Goal: Use online tool/utility: Utilize a website feature to perform a specific function

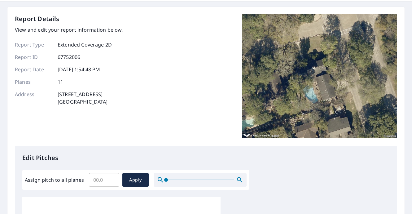
scroll to position [29, 0]
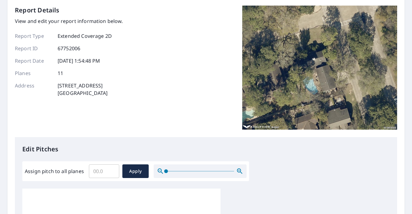
click at [103, 167] on input "Assign pitch to all planes" at bounding box center [104, 170] width 30 height 17
click at [99, 170] on input "Assign pitch to all planes" at bounding box center [104, 170] width 30 height 17
type input "8"
click at [135, 172] on span "Apply" at bounding box center [135, 171] width 16 height 8
type input "8"
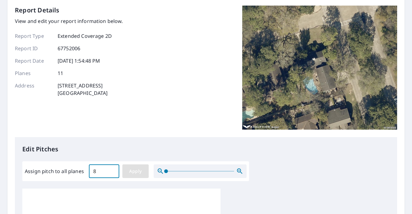
type input "8"
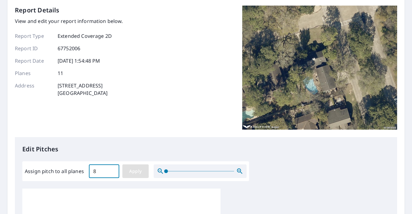
type input "8"
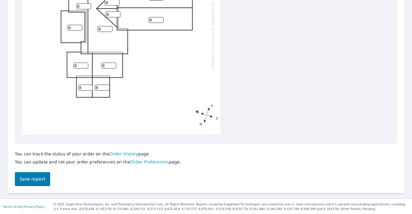
scroll to position [0, 0]
click at [36, 182] on button "Save report" at bounding box center [32, 179] width 35 height 14
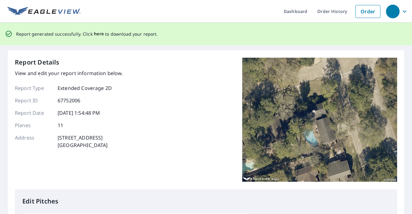
click at [97, 33] on span "here" at bounding box center [99, 34] width 10 height 8
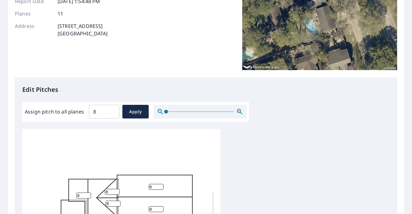
scroll to position [56, 0]
